Goal: Task Accomplishment & Management: Manage account settings

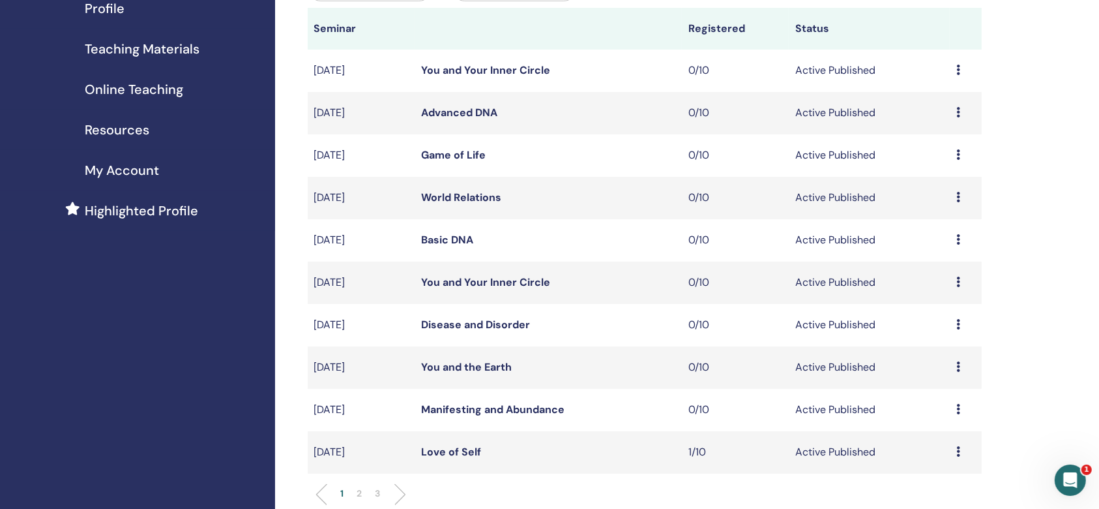
scroll to position [173, 0]
click at [954, 196] on td "Preview Edit Attendees Cancel" at bounding box center [966, 199] width 32 height 42
click at [958, 196] on icon at bounding box center [958, 198] width 4 height 10
click at [940, 227] on li "Edit" at bounding box center [937, 227] width 70 height 20
click at [959, 200] on icon at bounding box center [958, 198] width 4 height 10
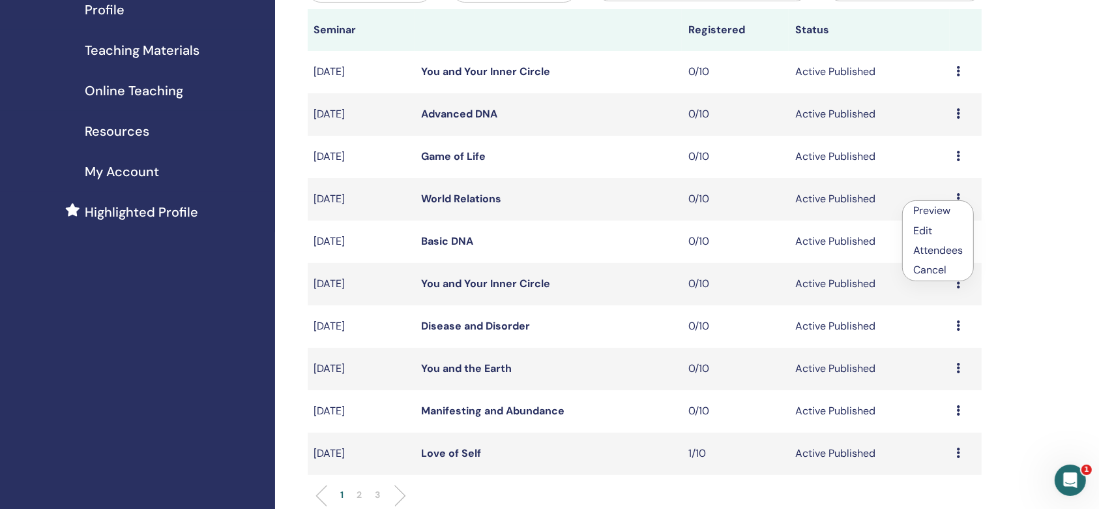
click at [916, 231] on link "Edit" at bounding box center [922, 231] width 19 height 14
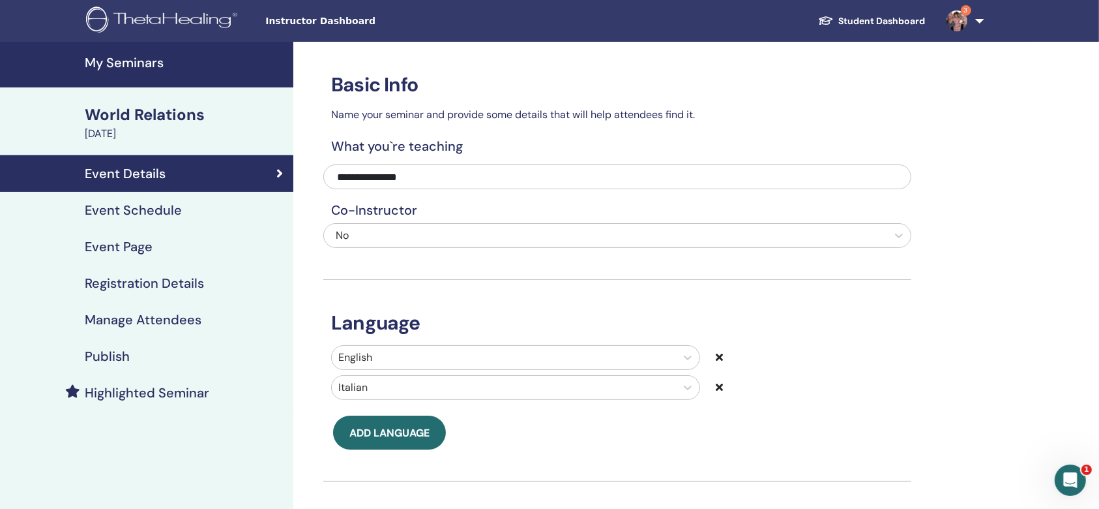
click at [144, 243] on h4 "Event Page" at bounding box center [119, 247] width 68 height 16
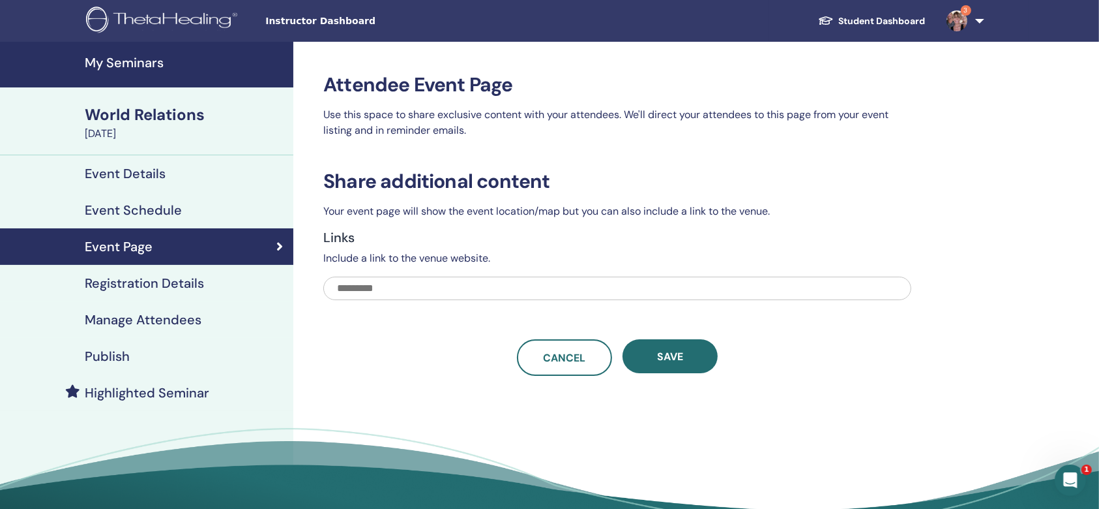
click at [171, 208] on h4 "Event Schedule" at bounding box center [133, 210] width 97 height 16
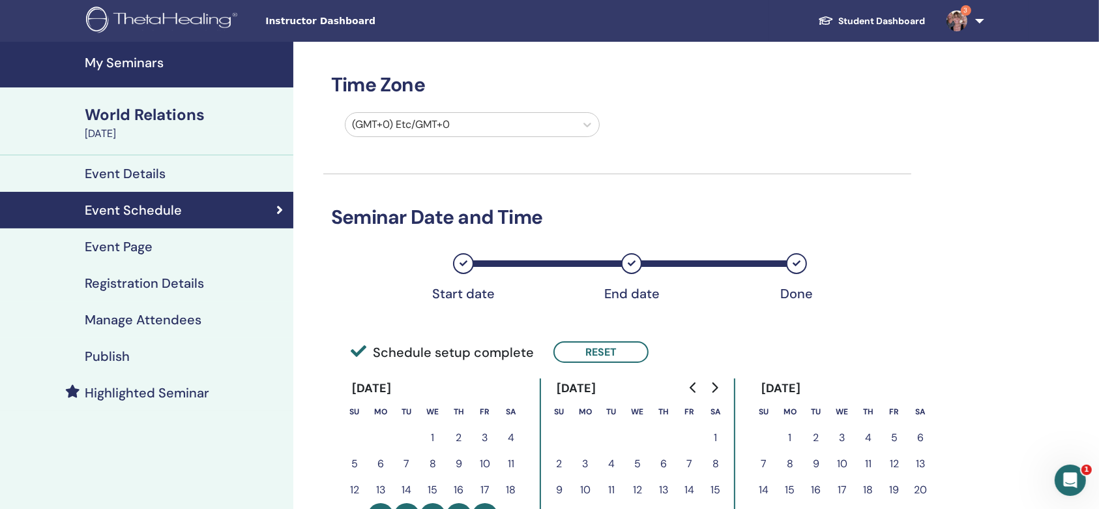
click at [169, 164] on link "Event Details" at bounding box center [146, 173] width 293 height 37
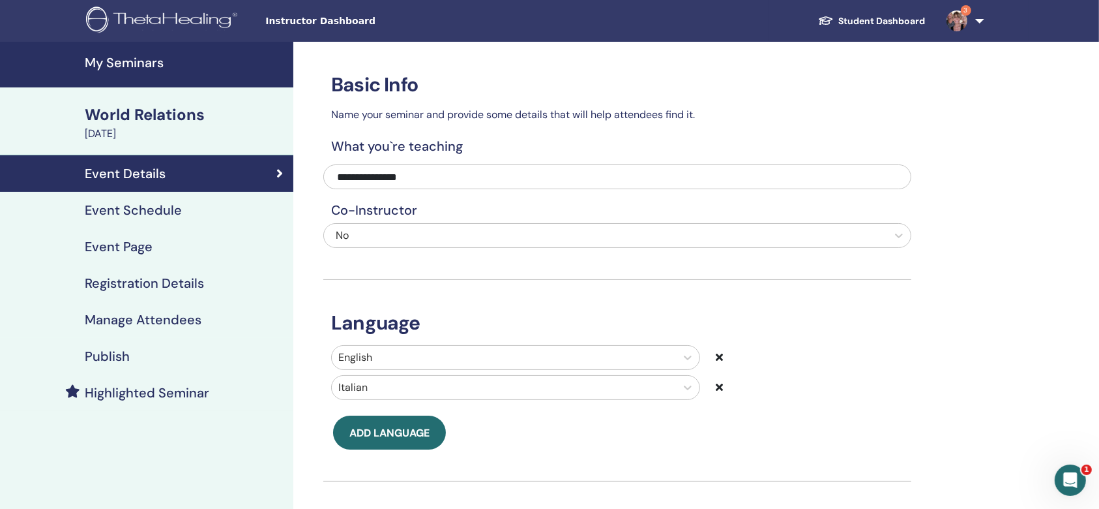
click at [130, 355] on div "Publish" at bounding box center [146, 356] width 273 height 16
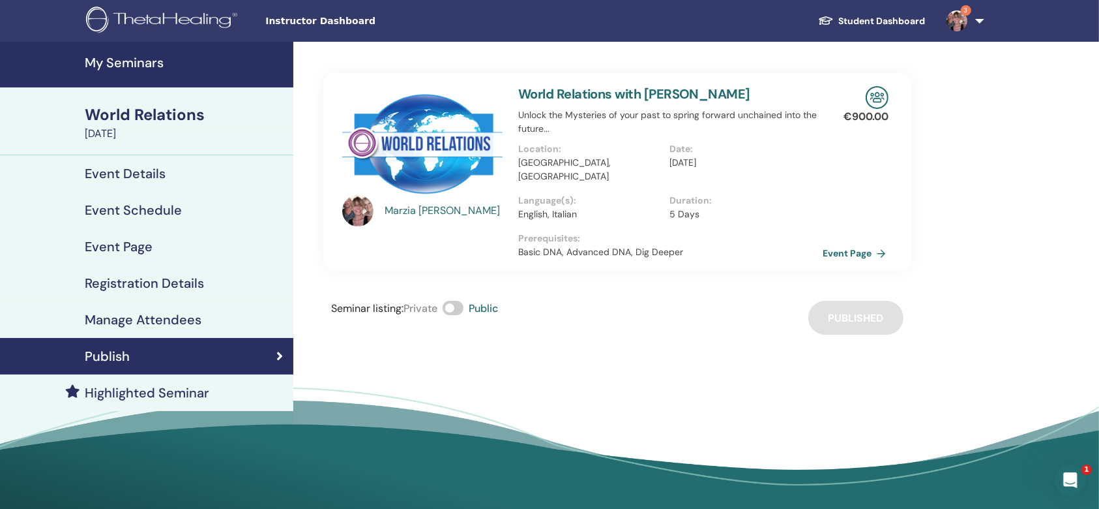
click at [868, 243] on link "Event Page" at bounding box center [857, 253] width 68 height 20
